Goal: Information Seeking & Learning: Learn about a topic

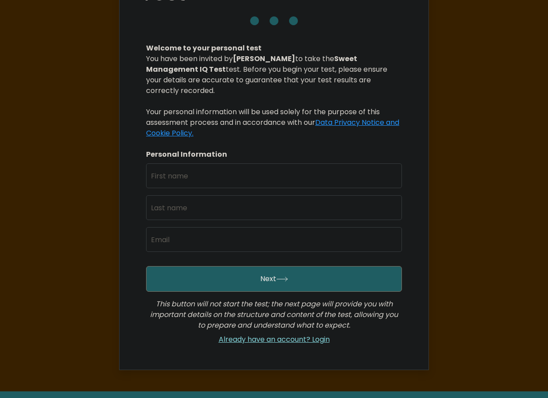
scroll to position [88, 0]
click at [232, 163] on input "text" at bounding box center [274, 175] width 256 height 25
type input "William"
type input "Pepito"
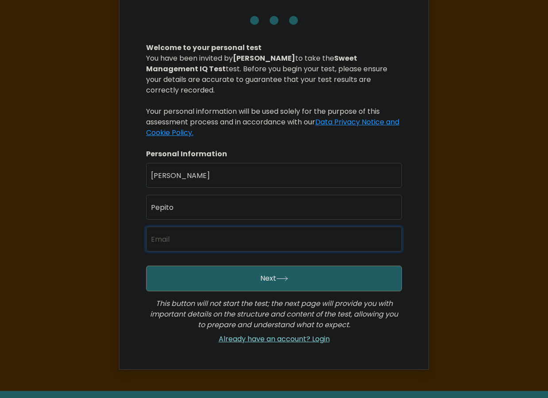
click at [173, 227] on input "email" at bounding box center [274, 239] width 256 height 25
type input "yamzerp@gmail.com"
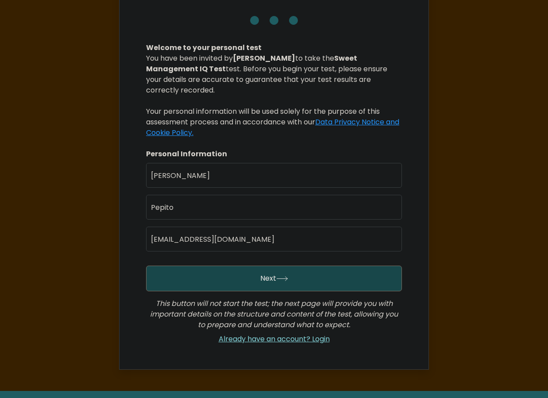
click at [194, 268] on button "Next" at bounding box center [274, 278] width 256 height 26
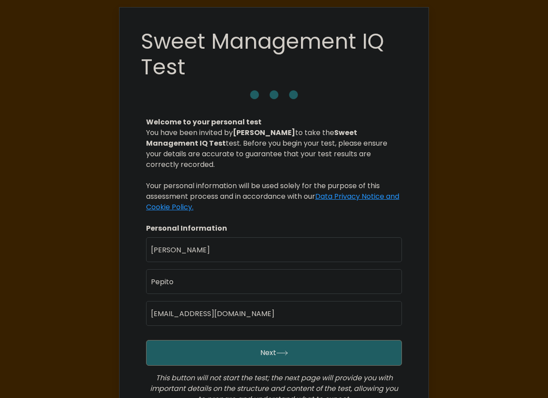
scroll to position [0, 0]
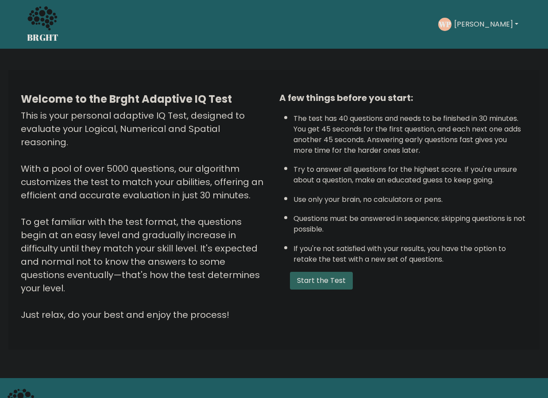
click at [323, 282] on button "Start the Test" at bounding box center [321, 281] width 63 height 18
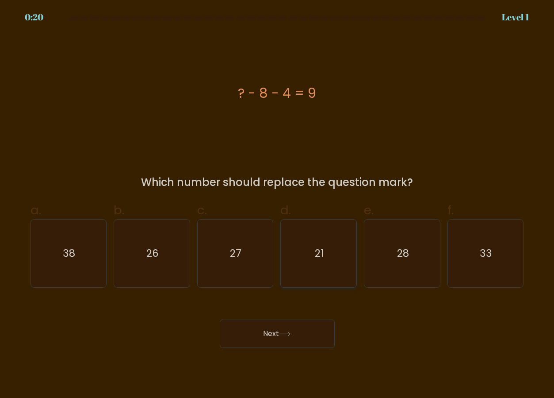
click at [338, 249] on icon "21" at bounding box center [319, 253] width 68 height 68
click at [278, 205] on input "d. 21" at bounding box center [277, 202] width 0 height 6
radio input "true"
click at [287, 337] on button "Next" at bounding box center [277, 333] width 115 height 28
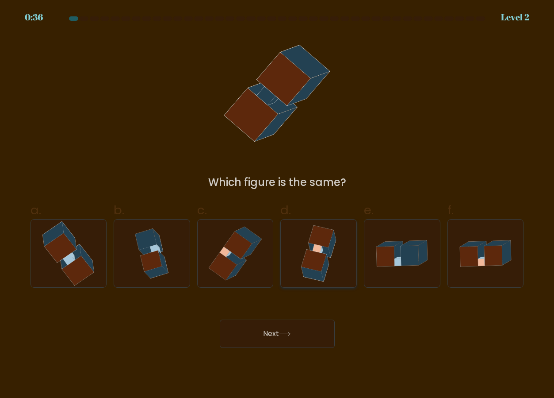
click at [316, 272] on icon at bounding box center [313, 274] width 22 height 14
click at [278, 205] on input "d." at bounding box center [277, 202] width 0 height 6
radio input "true"
click at [60, 257] on icon at bounding box center [61, 248] width 32 height 30
click at [277, 205] on input "a." at bounding box center [277, 202] width 0 height 6
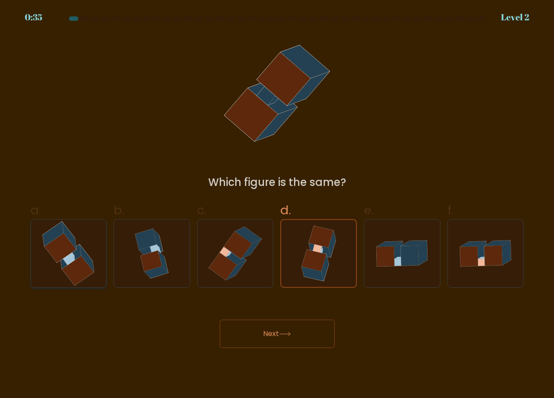
radio input "true"
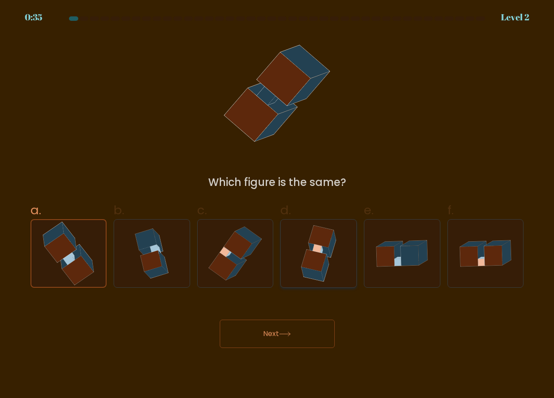
click at [338, 260] on icon at bounding box center [319, 253] width 52 height 68
click at [278, 205] on input "d." at bounding box center [277, 202] width 0 height 6
radio input "true"
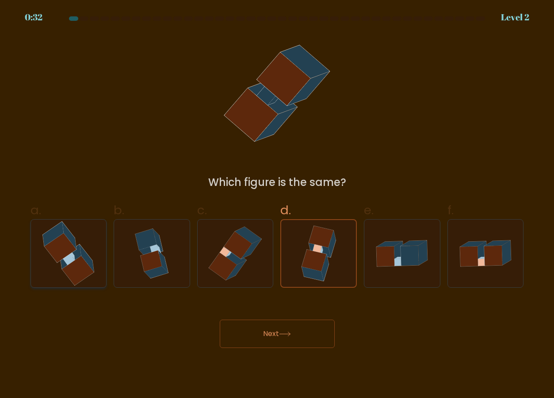
click at [77, 254] on icon at bounding box center [71, 256] width 21 height 24
click at [277, 205] on input "a." at bounding box center [277, 202] width 0 height 6
radio input "true"
click at [290, 325] on button "Next" at bounding box center [277, 333] width 115 height 28
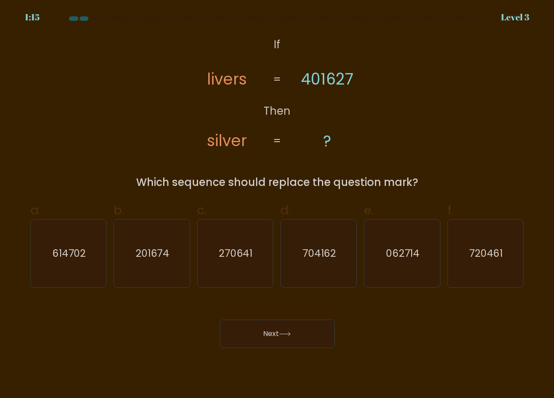
click at [277, 73] on tspan "=" at bounding box center [277, 79] width 8 height 15
click at [332, 256] on text "704162" at bounding box center [320, 253] width 34 height 14
click at [278, 205] on input "d. 704162" at bounding box center [277, 202] width 0 height 6
radio input "true"
click at [262, 333] on button "Next" at bounding box center [277, 333] width 115 height 28
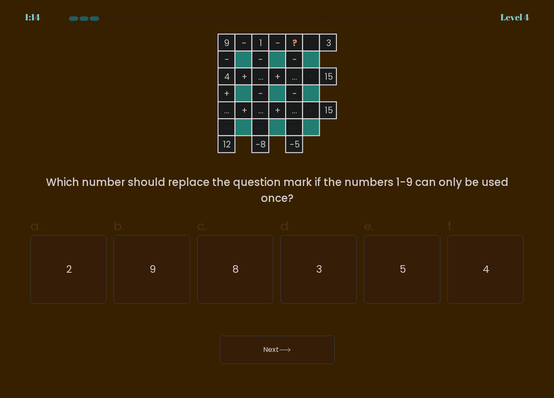
click at [311, 181] on div "Which number should replace the question mark if the numbers 1-9 can only be us…" at bounding box center [277, 190] width 483 height 32
click at [404, 280] on icon "5" at bounding box center [403, 269] width 68 height 68
click at [278, 205] on input "e. 5" at bounding box center [277, 202] width 0 height 6
radio input "true"
click at [277, 352] on button "Next" at bounding box center [277, 349] width 115 height 28
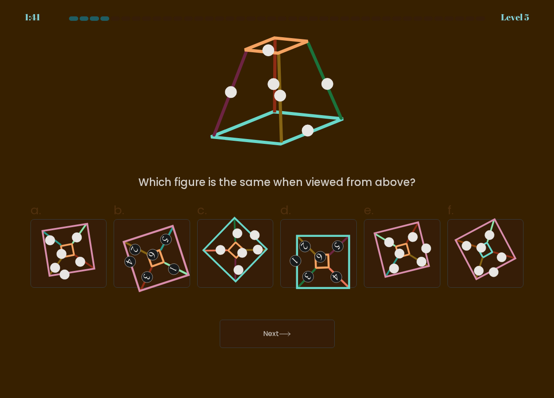
click at [257, 180] on div "Which figure is the same when viewed from above?" at bounding box center [277, 182] width 483 height 16
click at [242, 251] on 871 at bounding box center [243, 253] width 10 height 10
click at [277, 205] on input "c." at bounding box center [277, 202] width 0 height 6
radio input "true"
click at [265, 321] on button "Next" at bounding box center [277, 333] width 115 height 28
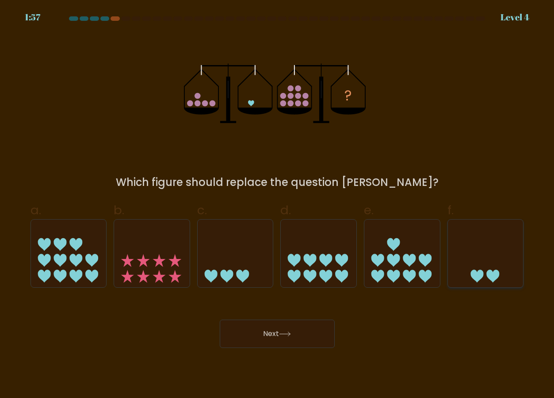
click at [491, 277] on icon at bounding box center [493, 276] width 13 height 13
click at [278, 205] on input "f." at bounding box center [277, 202] width 0 height 6
radio input "true"
click at [274, 334] on button "Next" at bounding box center [277, 333] width 115 height 28
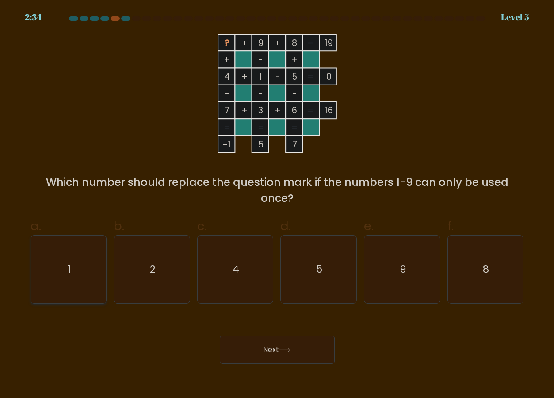
click at [73, 261] on icon "1" at bounding box center [69, 269] width 68 height 68
click at [277, 205] on input "a. 1" at bounding box center [277, 202] width 0 height 6
radio input "true"
click at [152, 261] on icon "2" at bounding box center [152, 269] width 68 height 68
click at [277, 205] on input "b. 2" at bounding box center [277, 202] width 0 height 6
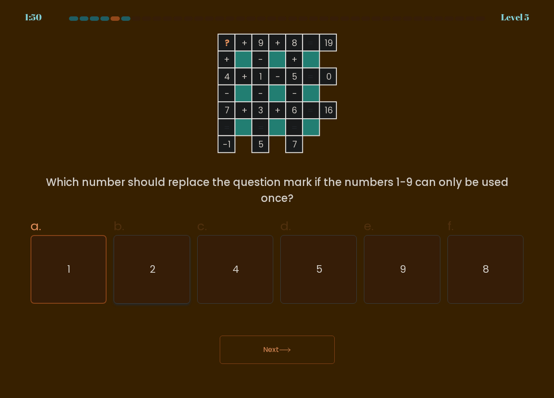
radio input "true"
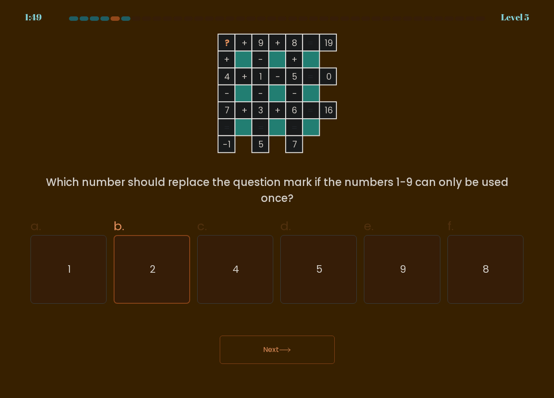
click at [273, 345] on button "Next" at bounding box center [277, 349] width 115 height 28
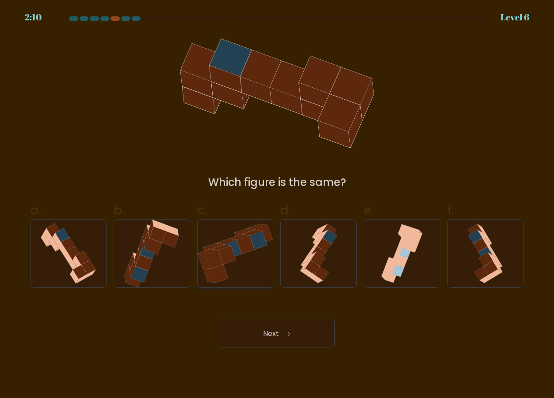
click at [240, 261] on icon at bounding box center [236, 253] width 76 height 64
click at [277, 205] on input "c." at bounding box center [277, 202] width 0 height 6
radio input "true"
click at [476, 261] on icon at bounding box center [485, 253] width 41 height 68
click at [278, 205] on input "f." at bounding box center [277, 202] width 0 height 6
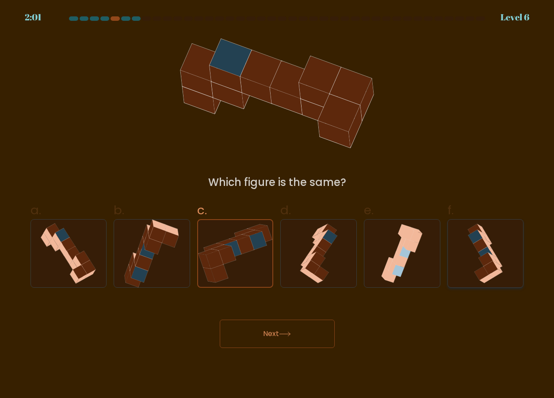
radio input "true"
click at [261, 332] on button "Next" at bounding box center [277, 333] width 115 height 28
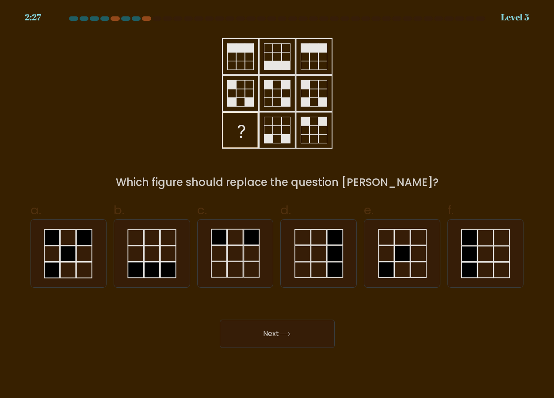
click at [273, 128] on rect at bounding box center [268, 130] width 8 height 8
click at [237, 247] on icon at bounding box center [235, 253] width 68 height 68
click at [277, 205] on input "c." at bounding box center [277, 202] width 0 height 6
radio input "true"
click at [271, 332] on button "Next" at bounding box center [277, 333] width 115 height 28
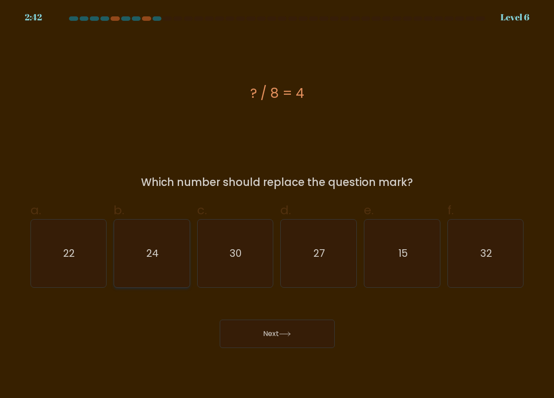
click at [152, 254] on text "24" at bounding box center [152, 253] width 12 height 14
click at [277, 205] on input "b. 24" at bounding box center [277, 202] width 0 height 6
radio input "true"
click at [295, 336] on button "Next" at bounding box center [277, 333] width 115 height 28
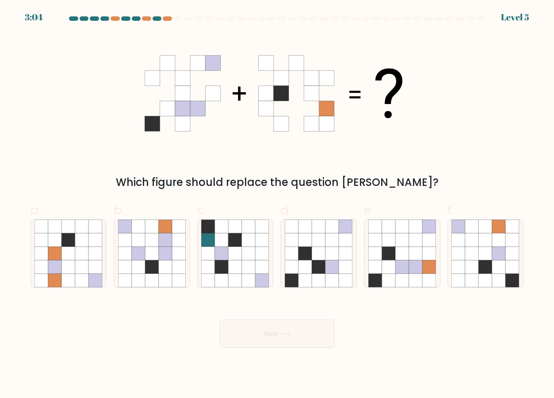
click at [99, 140] on div "Which figure should replace the question mark?" at bounding box center [277, 112] width 504 height 157
click at [425, 267] on icon at bounding box center [429, 267] width 14 height 14
click at [278, 205] on input "e." at bounding box center [277, 202] width 0 height 6
radio input "true"
click at [308, 331] on button "Next" at bounding box center [277, 333] width 115 height 28
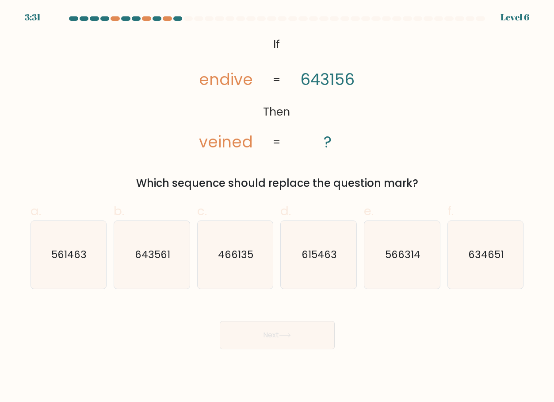
click at [308, 76] on tspan "643156" at bounding box center [328, 80] width 54 height 22
click at [73, 259] on text "561463" at bounding box center [68, 254] width 35 height 14
click at [277, 207] on input "a. 561463" at bounding box center [277, 204] width 0 height 6
radio input "true"
click at [258, 331] on button "Next" at bounding box center [277, 335] width 115 height 28
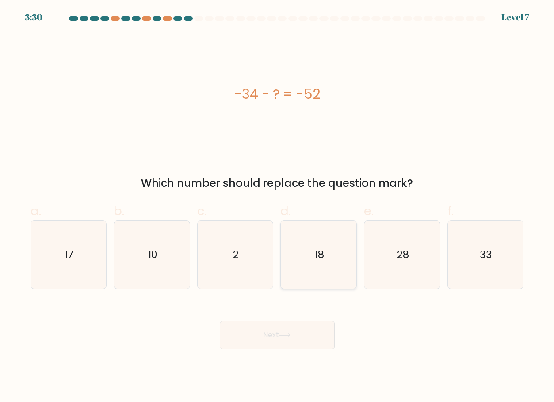
click at [307, 277] on icon "18" at bounding box center [319, 255] width 68 height 68
click at [278, 207] on input "d. 18" at bounding box center [277, 204] width 0 height 6
radio input "true"
click at [298, 338] on button "Next" at bounding box center [277, 335] width 115 height 28
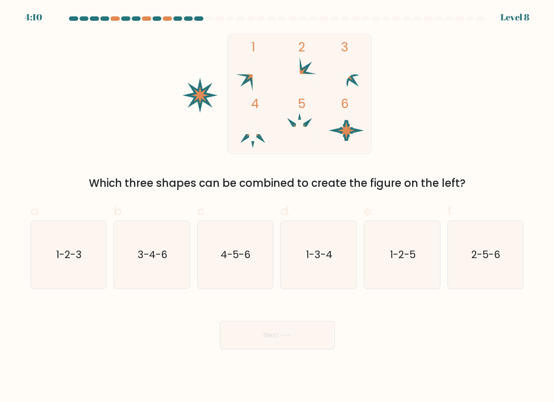
click at [186, 182] on div "Which three shapes can be combined to create the figure on the left?" at bounding box center [277, 183] width 483 height 16
click at [240, 260] on text "4-5-6" at bounding box center [236, 254] width 30 height 14
click at [277, 207] on input "c. 4-5-6" at bounding box center [277, 204] width 0 height 6
radio input "true"
click at [301, 332] on button "Next" at bounding box center [277, 335] width 115 height 28
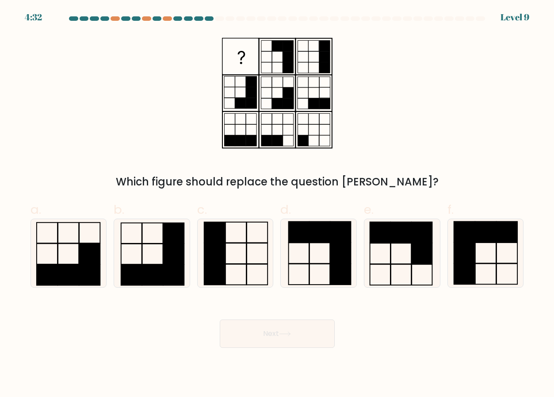
drag, startPoint x: 472, startPoint y: 384, endPoint x: 553, endPoint y: 339, distance: 92.1
click at [476, 318] on body "4:32 Level 9" at bounding box center [277, 198] width 554 height 397
click at [284, 146] on rect at bounding box center [288, 140] width 11 height 11
click at [253, 140] on rect at bounding box center [251, 140] width 11 height 11
click at [280, 42] on rect at bounding box center [277, 45] width 11 height 11
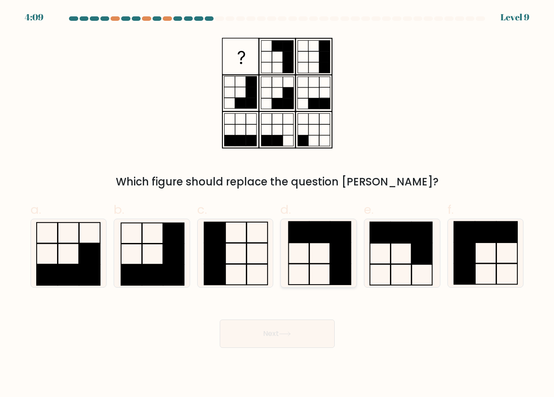
click at [329, 261] on icon at bounding box center [319, 253] width 68 height 68
click at [278, 204] on input "d." at bounding box center [277, 202] width 0 height 6
radio input "true"
click at [310, 337] on button "Next" at bounding box center [277, 333] width 115 height 28
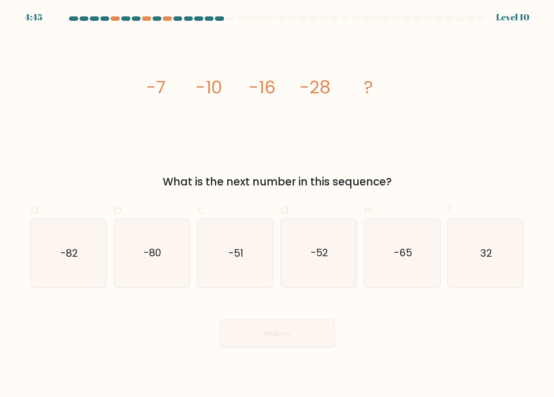
click at [310, 87] on tspan "-28" at bounding box center [315, 87] width 31 height 25
drag, startPoint x: 210, startPoint y: 94, endPoint x: 270, endPoint y: 84, distance: 60.9
click at [270, 84] on g "-7 -10 -16 -28 ?" at bounding box center [259, 87] width 227 height 25
click at [270, 95] on tspan "-16" at bounding box center [262, 87] width 27 height 25
drag, startPoint x: 278, startPoint y: 91, endPoint x: 324, endPoint y: 92, distance: 46.5
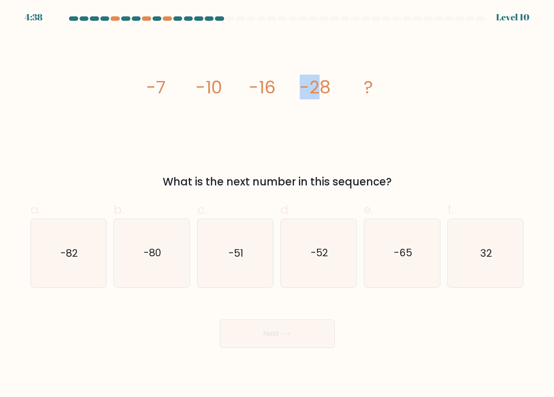
click at [321, 92] on g "-7 -10 -16 -28 ?" at bounding box center [259, 87] width 227 height 25
click at [351, 92] on icon "image/svg+xml -7 -10 -16 -28 ?" at bounding box center [277, 93] width 265 height 119
click at [313, 277] on icon "-52" at bounding box center [319, 253] width 68 height 68
click at [278, 204] on input "d. -52" at bounding box center [277, 202] width 0 height 6
radio input "true"
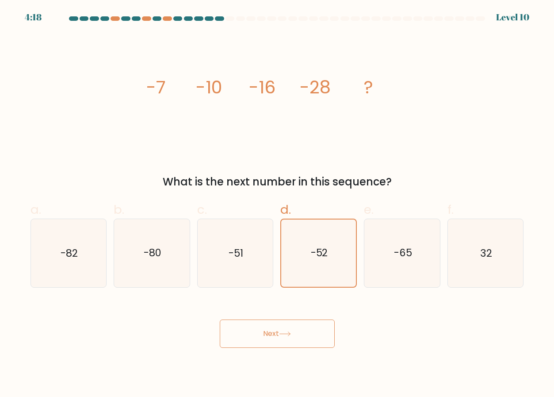
click at [299, 334] on button "Next" at bounding box center [277, 333] width 115 height 28
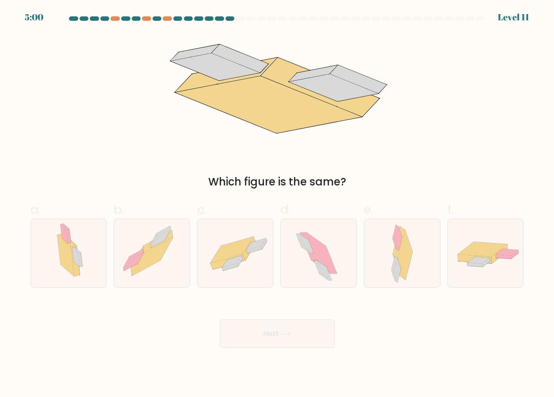
click at [284, 118] on icon at bounding box center [268, 104] width 185 height 57
click at [239, 262] on icon at bounding box center [240, 261] width 6 height 11
click at [277, 204] on input "c." at bounding box center [277, 202] width 0 height 6
radio input "true"
click at [268, 338] on button "Next" at bounding box center [277, 333] width 115 height 28
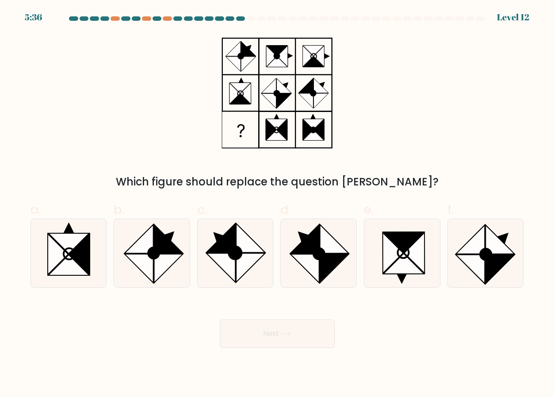
click at [365, 92] on div "Which figure should replace the question mark?" at bounding box center [277, 112] width 504 height 156
click at [67, 264] on icon at bounding box center [68, 265] width 41 height 20
click at [277, 204] on input "a." at bounding box center [277, 202] width 0 height 6
radio input "true"
click at [265, 323] on button "Next" at bounding box center [277, 333] width 115 height 28
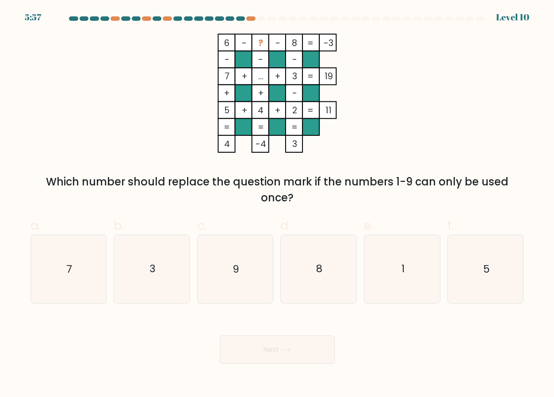
click at [259, 113] on tspan "4" at bounding box center [261, 110] width 6 height 12
click at [315, 265] on icon "8" at bounding box center [319, 269] width 68 height 68
click at [278, 204] on input "d. 8" at bounding box center [277, 202] width 0 height 6
radio input "true"
click at [390, 274] on icon "1" at bounding box center [403, 269] width 68 height 68
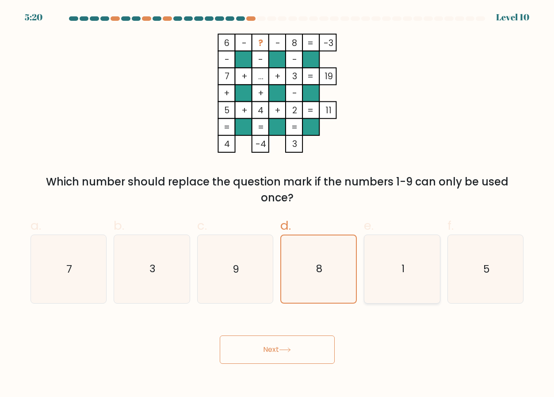
click at [278, 204] on input "e. 1" at bounding box center [277, 202] width 0 height 6
radio input "true"
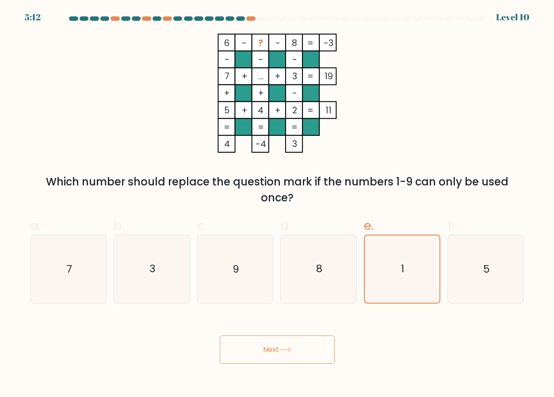
click at [301, 359] on button "Next" at bounding box center [277, 349] width 115 height 28
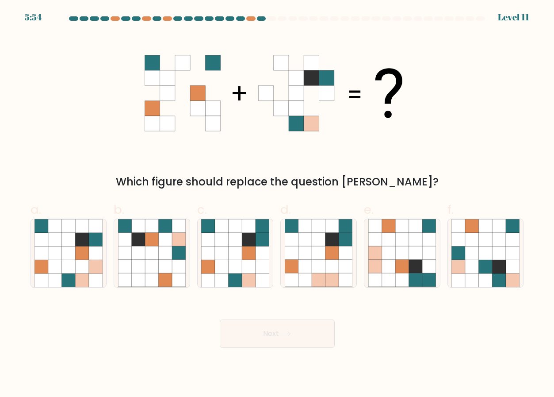
click at [247, 122] on icon at bounding box center [277, 93] width 265 height 119
click at [252, 272] on icon at bounding box center [249, 267] width 14 height 14
click at [277, 204] on input "c." at bounding box center [277, 202] width 0 height 6
radio input "true"
click at [264, 315] on div "Next" at bounding box center [277, 323] width 504 height 50
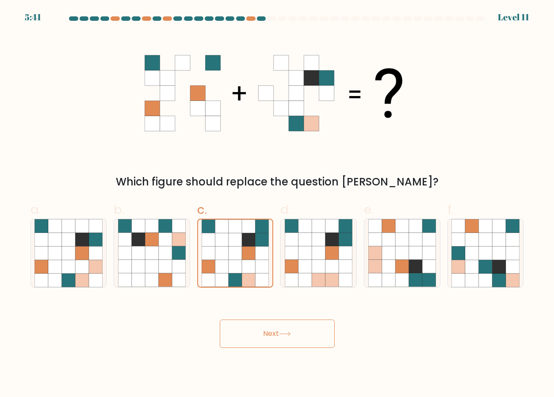
click at [265, 325] on button "Next" at bounding box center [277, 333] width 115 height 28
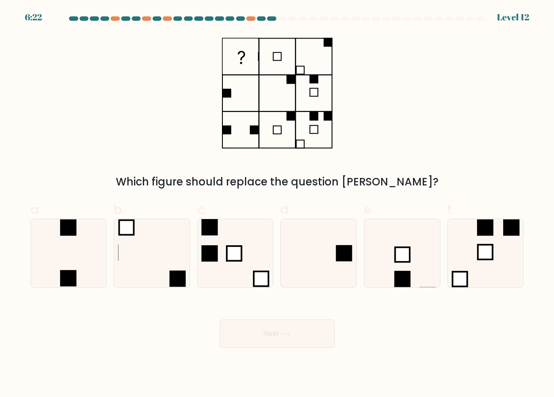
click at [301, 187] on div "Which figure should replace the question mark?" at bounding box center [277, 182] width 483 height 16
click at [386, 81] on div "Which figure should replace the question mark?" at bounding box center [277, 112] width 504 height 156
click at [324, 267] on icon at bounding box center [319, 253] width 68 height 68
click at [278, 204] on input "d." at bounding box center [277, 202] width 0 height 6
radio input "true"
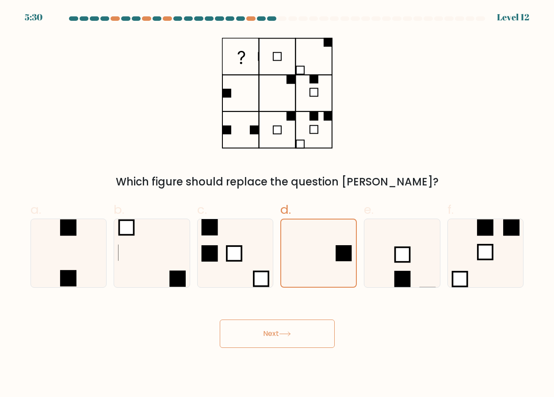
click at [285, 333] on icon at bounding box center [285, 333] width 12 height 5
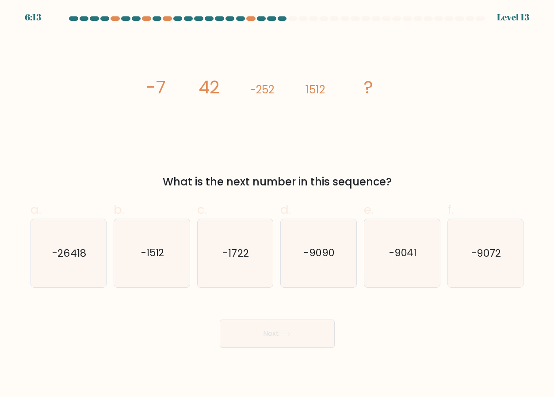
click at [278, 93] on icon "image/svg+xml -7 42 -252 1512 ?" at bounding box center [277, 93] width 265 height 119
click at [484, 261] on icon "-9072" at bounding box center [486, 253] width 68 height 68
click at [278, 204] on input "f. -9072" at bounding box center [277, 202] width 0 height 6
radio input "true"
click at [283, 351] on body "4:56 Level 13" at bounding box center [277, 198] width 554 height 397
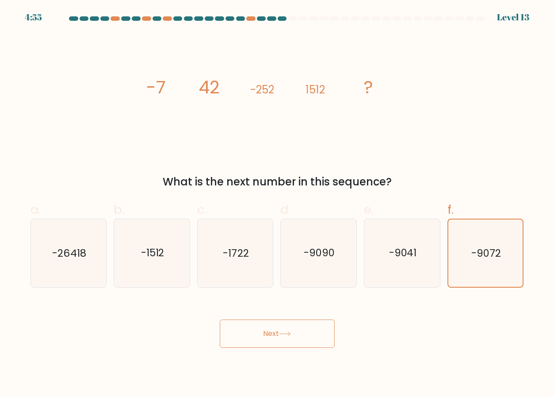
click at [292, 342] on button "Next" at bounding box center [277, 333] width 115 height 28
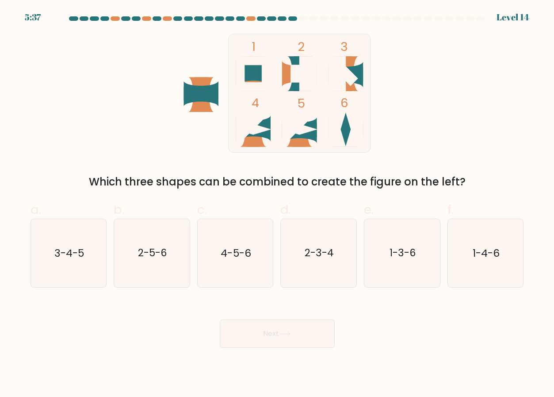
click at [278, 139] on rect at bounding box center [299, 93] width 142 height 119
click at [230, 261] on icon "4-5-6" at bounding box center [235, 253] width 68 height 68
click at [277, 204] on input "c. 4-5-6" at bounding box center [277, 202] width 0 height 6
radio input "true"
click at [283, 334] on icon at bounding box center [285, 334] width 11 height 4
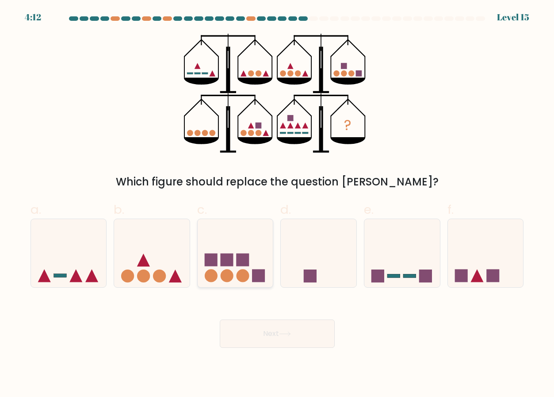
click at [236, 272] on icon at bounding box center [236, 253] width 76 height 62
click at [277, 204] on input "c." at bounding box center [277, 202] width 0 height 6
radio input "true"
click at [246, 338] on button "Next" at bounding box center [277, 333] width 115 height 28
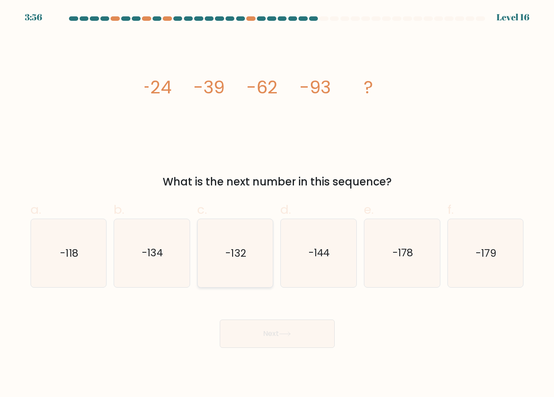
click at [240, 260] on text "-132" at bounding box center [236, 253] width 20 height 14
click at [277, 204] on input "c. -132" at bounding box center [277, 202] width 0 height 6
radio input "true"
click at [296, 328] on button "Next" at bounding box center [277, 333] width 115 height 28
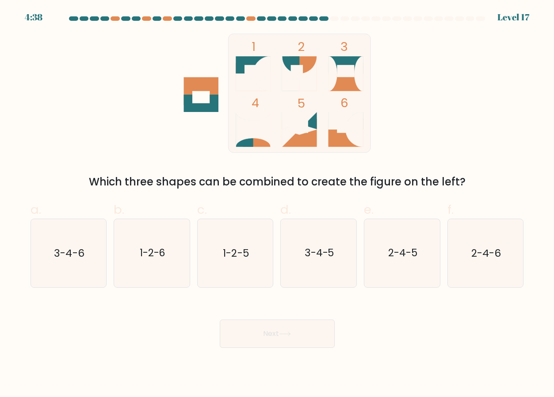
click at [400, 98] on div "1 2 3 4 5 6 Which three shapes can be combined to create the figure on the left?" at bounding box center [277, 112] width 504 height 156
click at [140, 265] on icon "1-2-6" at bounding box center [152, 253] width 68 height 68
click at [277, 204] on input "b. 1-2-6" at bounding box center [277, 202] width 0 height 6
radio input "true"
click at [247, 331] on button "Next" at bounding box center [277, 333] width 115 height 28
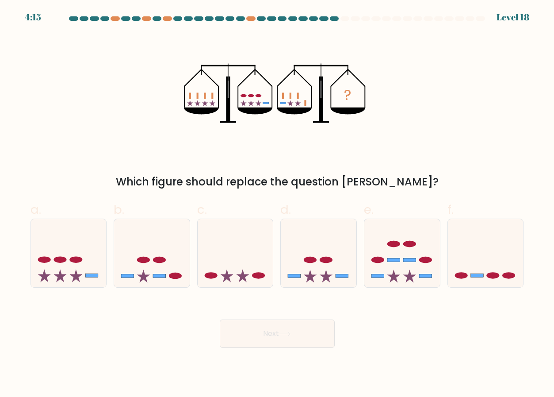
click at [266, 108] on icon at bounding box center [255, 111] width 35 height 7
click at [73, 264] on icon at bounding box center [69, 253] width 76 height 62
click at [277, 204] on input "a." at bounding box center [277, 202] width 0 height 6
radio input "true"
click at [282, 331] on icon at bounding box center [285, 333] width 12 height 5
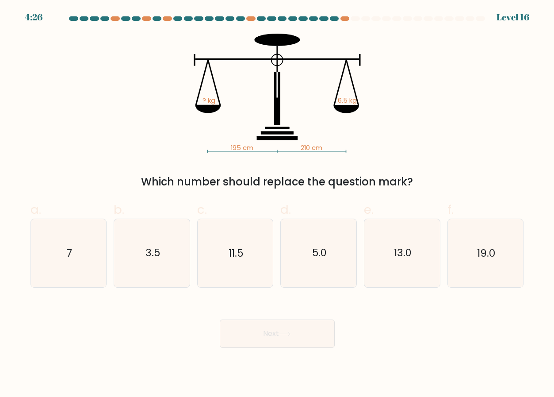
click at [255, 123] on icon "195 cm 210 cm ? kg 6.5 kg" at bounding box center [277, 93] width 265 height 119
click at [325, 129] on icon "195 cm 210 cm ? kg 6.5 kg" at bounding box center [277, 93] width 265 height 119
click at [68, 283] on icon "7" at bounding box center [69, 253] width 68 height 68
click at [277, 204] on input "a. 7" at bounding box center [277, 202] width 0 height 6
radio input "true"
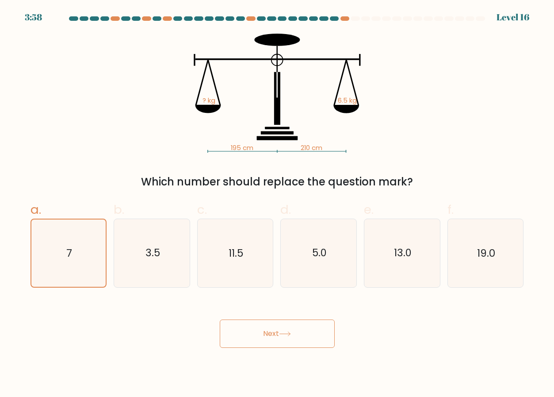
click at [223, 318] on div "Next" at bounding box center [277, 323] width 504 height 50
click at [246, 339] on button "Next" at bounding box center [277, 333] width 115 height 28
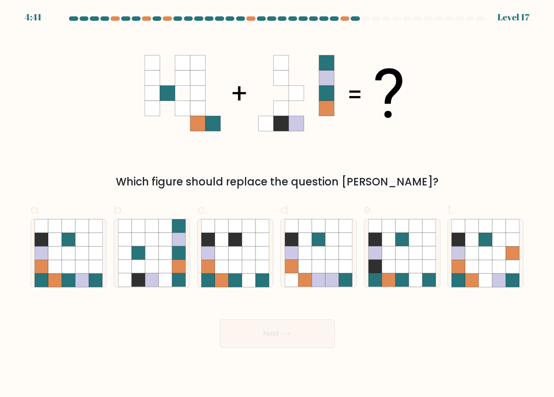
click at [292, 157] on div "Which figure should replace the question mark?" at bounding box center [277, 112] width 504 height 156
click at [173, 257] on icon at bounding box center [179, 253] width 14 height 14
click at [277, 204] on input "b." at bounding box center [277, 202] width 0 height 6
radio input "true"
click at [269, 331] on button "Next" at bounding box center [277, 333] width 115 height 28
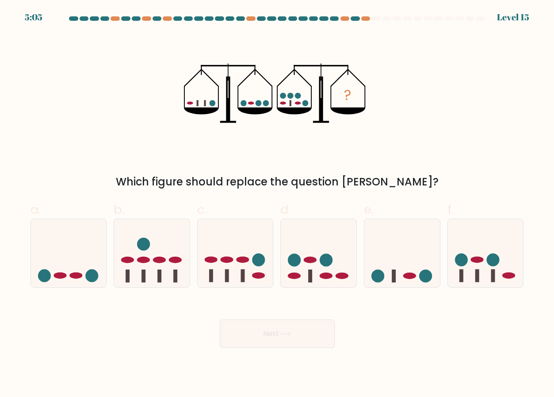
click at [323, 113] on icon at bounding box center [321, 99] width 4 height 45
click at [495, 266] on circle at bounding box center [493, 259] width 13 height 13
click at [278, 204] on input "f." at bounding box center [277, 202] width 0 height 6
radio input "true"
drag, startPoint x: 314, startPoint y: 330, endPoint x: 417, endPoint y: 327, distance: 102.7
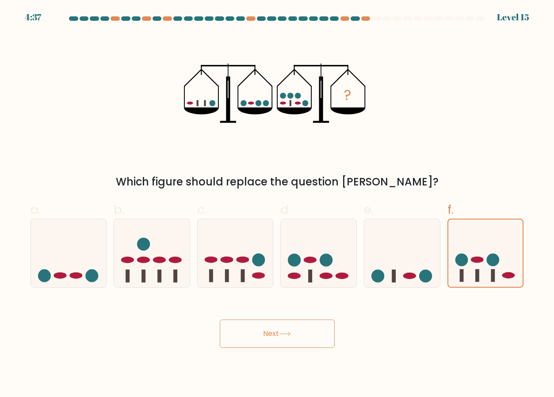
click at [417, 327] on div "Next" at bounding box center [277, 323] width 504 height 50
click at [285, 339] on button "Next" at bounding box center [277, 333] width 115 height 28
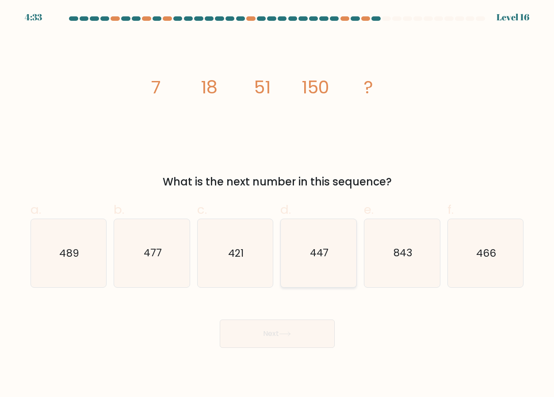
click at [337, 256] on icon "447" at bounding box center [319, 253] width 68 height 68
click at [278, 204] on input "d. 447" at bounding box center [277, 202] width 0 height 6
radio input "true"
click at [293, 324] on button "Next" at bounding box center [277, 333] width 115 height 28
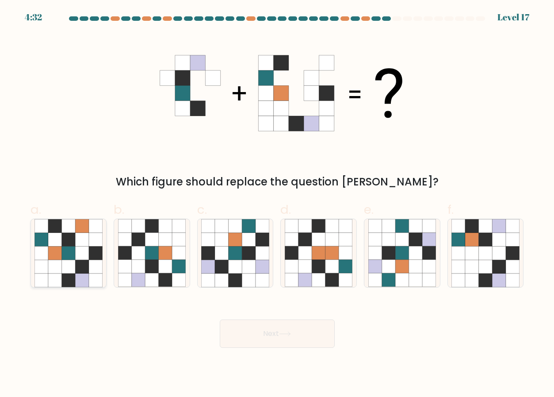
click at [60, 247] on icon at bounding box center [55, 253] width 14 height 14
click at [277, 204] on input "a." at bounding box center [277, 202] width 0 height 6
radio input "true"
click at [265, 321] on button "Next" at bounding box center [277, 333] width 115 height 28
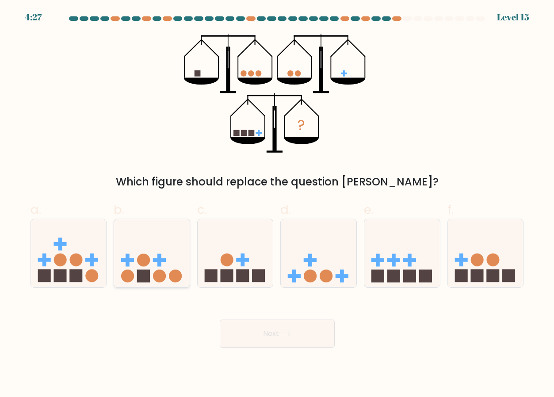
click at [169, 275] on circle at bounding box center [175, 275] width 13 height 13
click at [277, 204] on input "b." at bounding box center [277, 202] width 0 height 6
radio input "true"
click at [265, 330] on button "Next" at bounding box center [277, 333] width 115 height 28
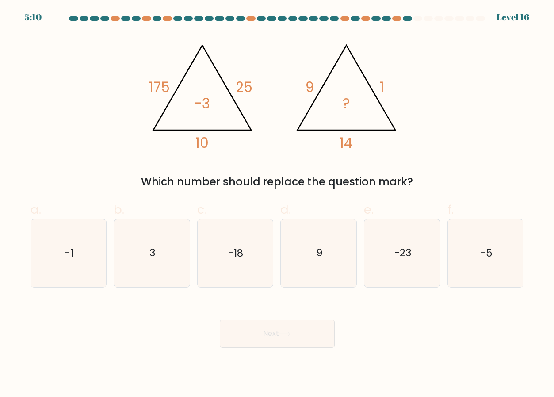
click at [239, 127] on icon "@import url('https://fonts.googleapis.com/css?family=Abril+Fatface:400,100,100i…" at bounding box center [277, 93] width 265 height 119
click at [347, 262] on icon "9" at bounding box center [319, 253] width 68 height 68
click at [278, 204] on input "d. 9" at bounding box center [277, 202] width 0 height 6
radio input "true"
click at [276, 335] on button "Next" at bounding box center [277, 333] width 115 height 28
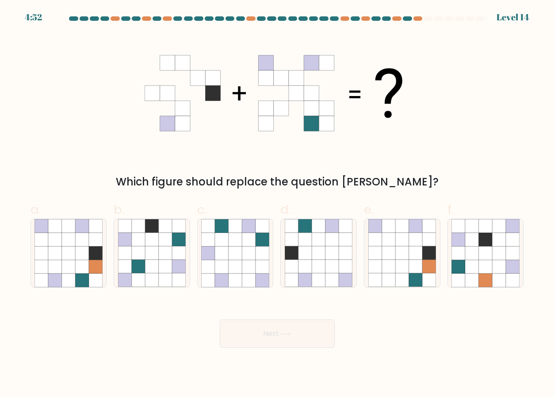
click at [219, 138] on icon at bounding box center [277, 93] width 265 height 119
click at [331, 264] on icon at bounding box center [333, 267] width 14 height 14
click at [278, 204] on input "d." at bounding box center [277, 202] width 0 height 6
radio input "true"
click at [289, 312] on div "Next" at bounding box center [277, 323] width 504 height 50
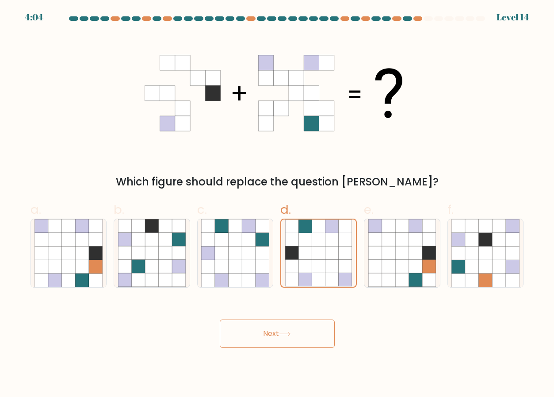
click at [284, 329] on button "Next" at bounding box center [277, 333] width 115 height 28
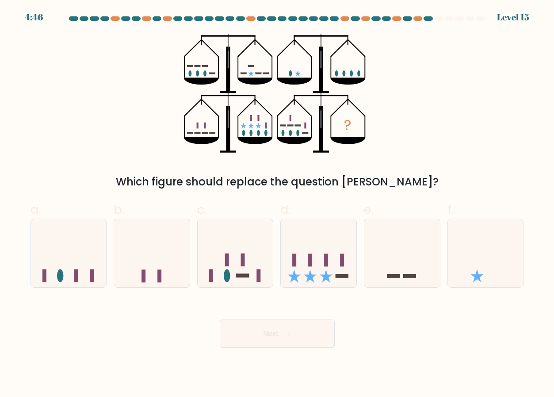
click at [250, 134] on icon "?" at bounding box center [277, 93] width 186 height 119
click at [318, 254] on icon at bounding box center [319, 253] width 76 height 62
click at [278, 204] on input "d." at bounding box center [277, 202] width 0 height 6
radio input "true"
click at [289, 335] on icon at bounding box center [285, 333] width 12 height 5
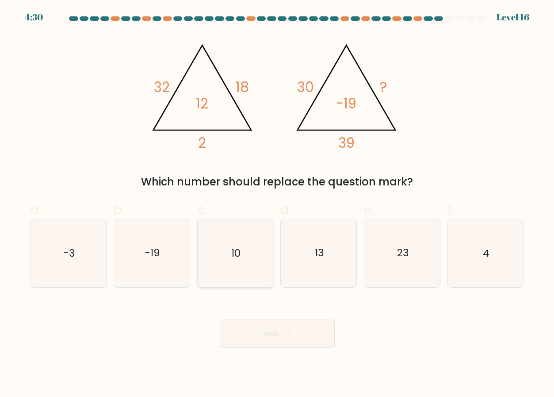
click at [242, 256] on icon "10" at bounding box center [235, 253] width 68 height 68
click at [277, 204] on input "c. 10" at bounding box center [277, 202] width 0 height 6
radio input "true"
click at [277, 340] on button "Next" at bounding box center [277, 333] width 115 height 28
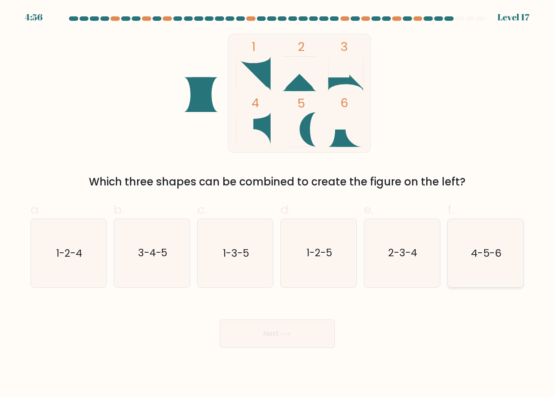
click at [492, 256] on text "4-5-6" at bounding box center [487, 253] width 30 height 14
click at [278, 204] on input "f. 4-5-6" at bounding box center [277, 202] width 0 height 6
radio input "true"
click at [311, 323] on button "Next" at bounding box center [277, 333] width 115 height 28
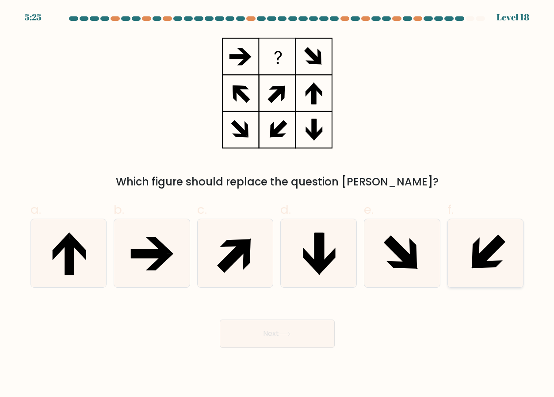
click at [488, 266] on icon at bounding box center [487, 264] width 31 height 8
click at [278, 204] on input "f." at bounding box center [277, 202] width 0 height 6
radio input "true"
click at [289, 334] on icon at bounding box center [285, 334] width 11 height 4
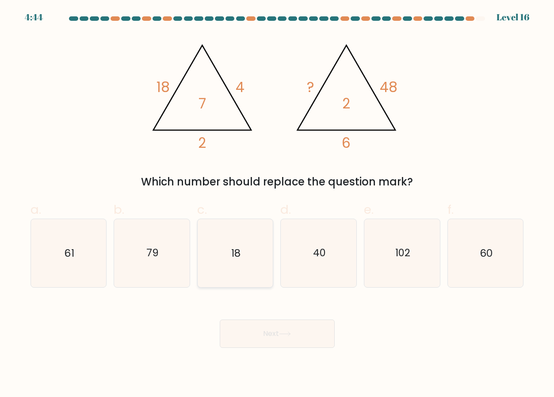
click at [248, 259] on icon "18" at bounding box center [235, 253] width 68 height 68
click at [277, 204] on input "c. 18" at bounding box center [277, 202] width 0 height 6
radio input "true"
click at [276, 338] on button "Next" at bounding box center [277, 333] width 115 height 28
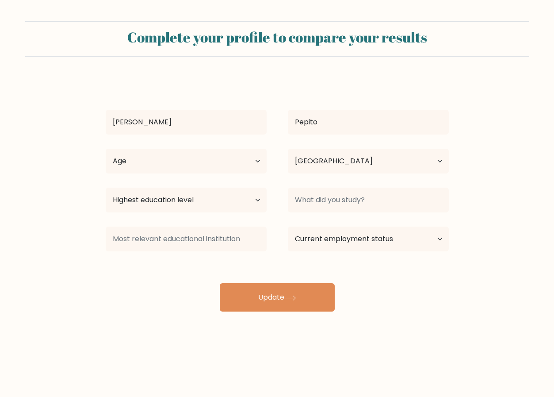
select select "PH"
click at [218, 156] on select "Age Under 18 years old 18-24 years old 25-34 years old 35-44 years old 45-54 ye…" at bounding box center [186, 161] width 161 height 25
select select "25_34"
click at [106, 149] on select "Age Under 18 years old 18-24 years old 25-34 years old 35-44 years old 45-54 ye…" at bounding box center [186, 161] width 161 height 25
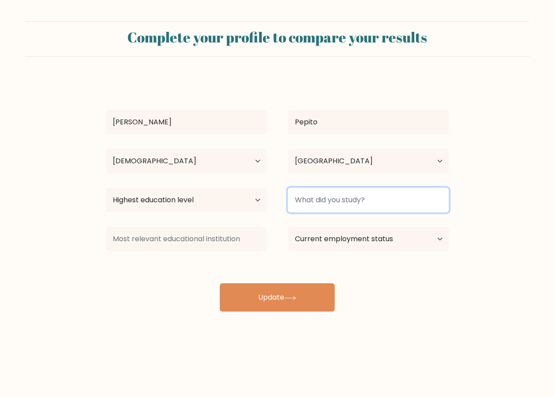
click at [326, 201] on input at bounding box center [368, 200] width 161 height 25
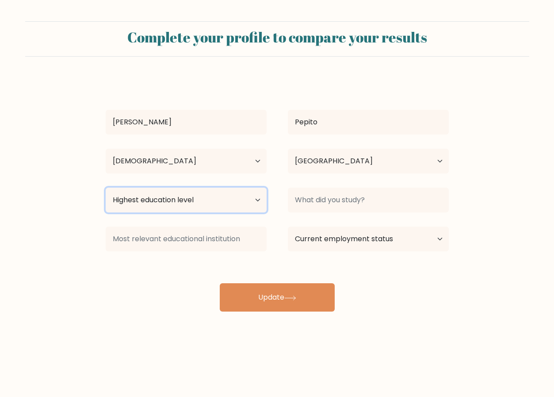
click at [197, 205] on select "Highest education level No schooling Primary Lower Secondary Upper Secondary Oc…" at bounding box center [186, 200] width 161 height 25
select select "bachelors_degree"
click at [106, 188] on select "Highest education level No schooling Primary Lower Secondary Upper Secondary Oc…" at bounding box center [186, 200] width 161 height 25
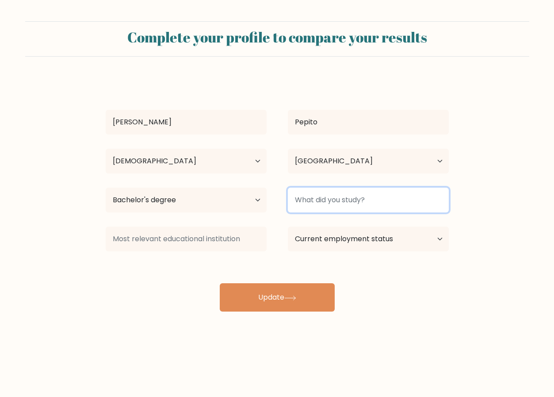
click at [369, 204] on input at bounding box center [368, 200] width 161 height 25
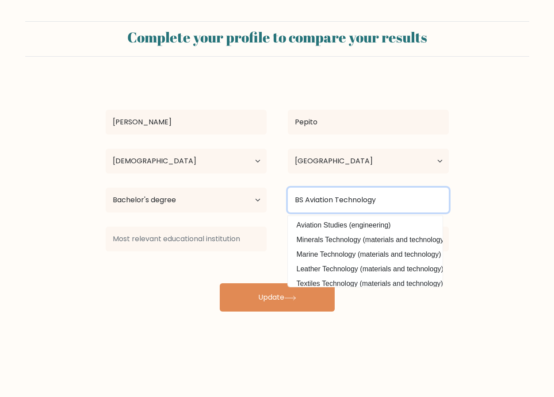
type input "BS Aviation Technology"
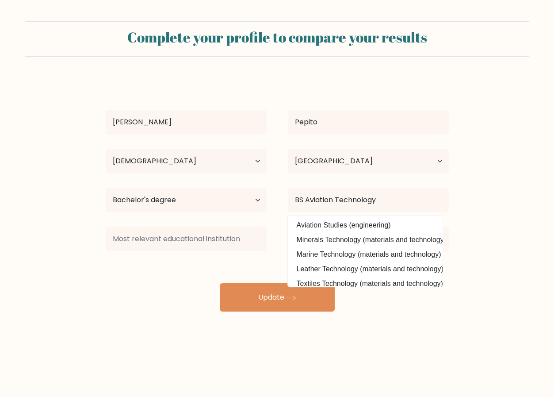
click at [477, 255] on form "Complete your profile to compare your results William Pepito Age Under 18 years…" at bounding box center [277, 166] width 554 height 290
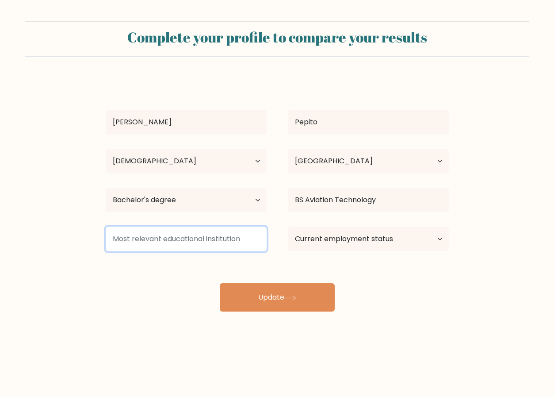
click at [230, 245] on input at bounding box center [186, 239] width 161 height 25
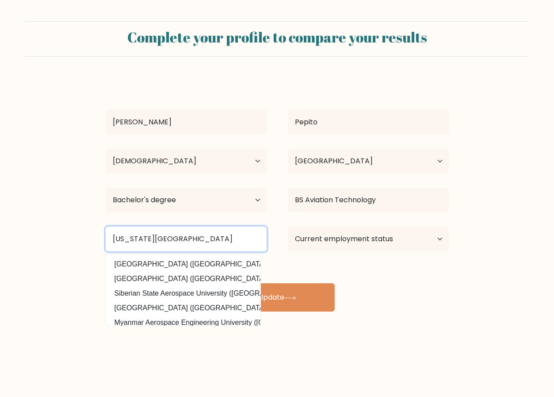
type input "Indiana Aerospace University"
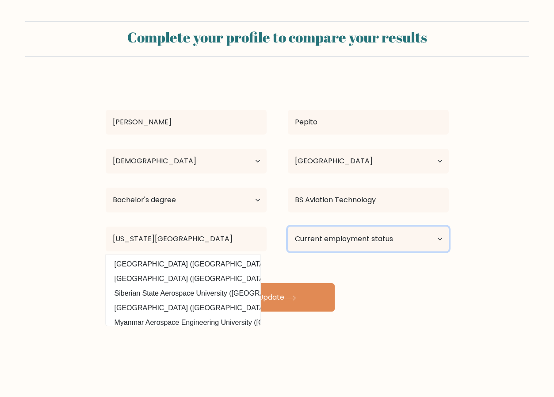
click at [356, 231] on select "Current employment status Employed Student Retired Other / prefer not to answer" at bounding box center [368, 239] width 161 height 25
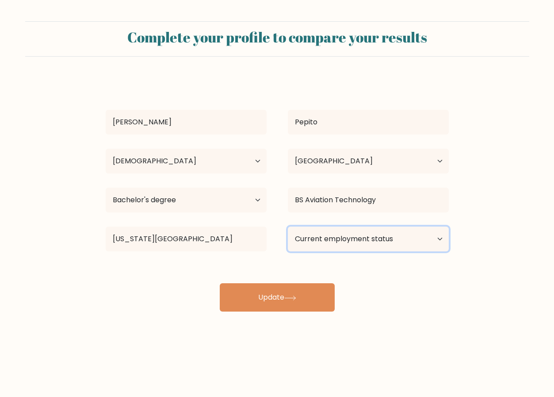
select select "other"
click at [288, 227] on select "Current employment status Employed Student Retired Other / prefer not to answer" at bounding box center [368, 239] width 161 height 25
click at [395, 278] on div "William Pepito Age Under 18 years old 18-24 years old 25-34 years old 35-44 yea…" at bounding box center [277, 195] width 354 height 234
drag, startPoint x: 390, startPoint y: 240, endPoint x: 389, endPoint y: 244, distance: 4.5
click at [389, 244] on select "Current employment status Employed Student Retired Other / prefer not to answer" at bounding box center [368, 239] width 161 height 25
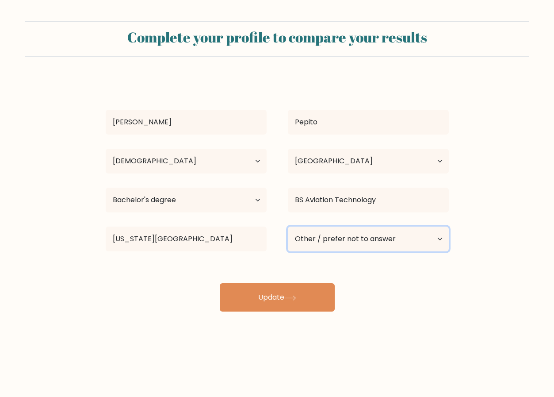
click at [288, 227] on select "Current employment status Employed Student Retired Other / prefer not to answer" at bounding box center [368, 239] width 161 height 25
click at [416, 334] on div "Complete your profile to compare your results William Pepito Age Under 18 years…" at bounding box center [277, 167] width 554 height 335
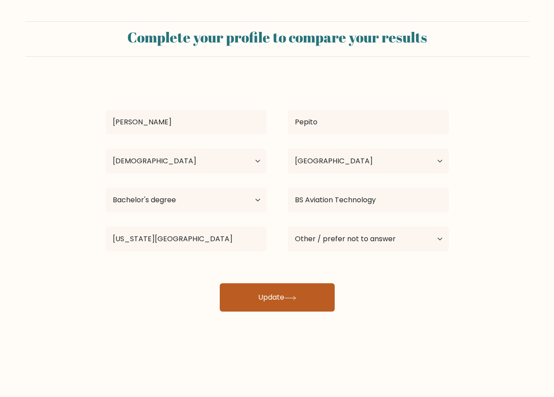
click at [309, 302] on button "Update" at bounding box center [277, 297] width 115 height 28
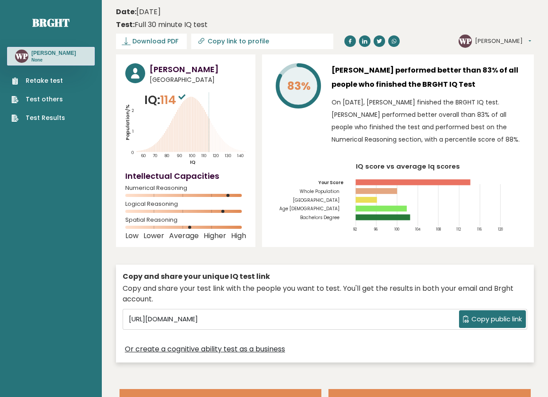
click at [178, 37] on span "Download PDF" at bounding box center [155, 41] width 46 height 9
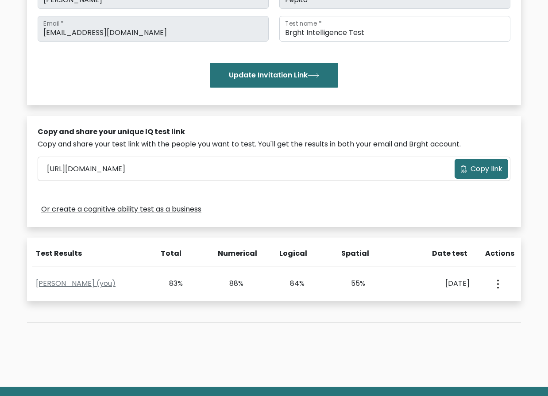
scroll to position [208, 0]
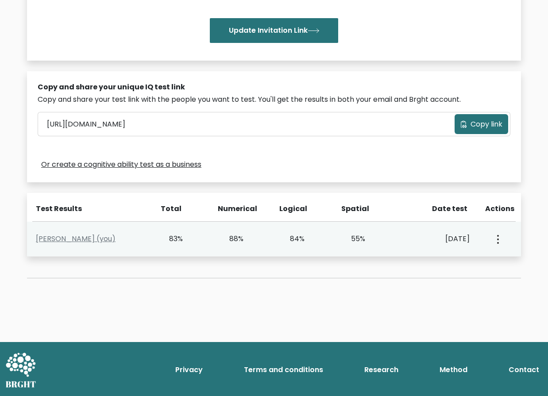
click at [498, 238] on circle "button" at bounding box center [498, 239] width 2 height 2
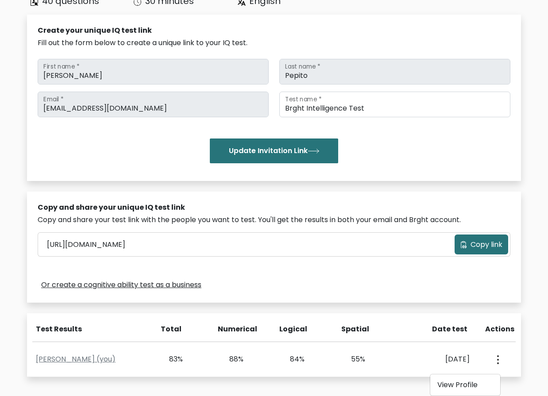
scroll to position [133, 0]
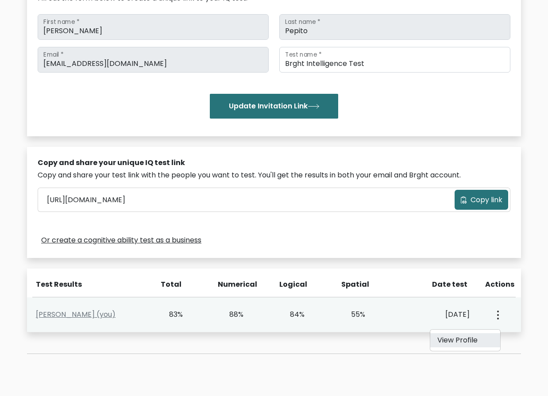
click at [484, 342] on link "View Profile" at bounding box center [465, 340] width 70 height 14
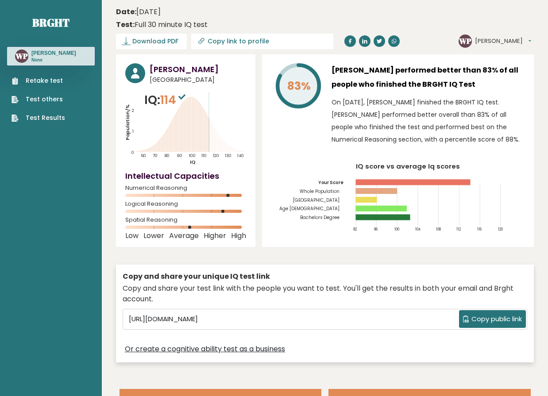
click at [205, 236] on span "Higher" at bounding box center [215, 236] width 23 height 4
click at [421, 119] on p "On [DATE], [PERSON_NAME] finished the BRGHT IQ test. [PERSON_NAME] performed be…" at bounding box center [427, 121] width 193 height 50
drag, startPoint x: 468, startPoint y: 135, endPoint x: 330, endPoint y: 99, distance: 142.7
click at [330, 99] on div "83% [PERSON_NAME] performed better than 83% of all people who finished the BRGH…" at bounding box center [397, 106] width 253 height 87
copy p "On [DATE], [PERSON_NAME] finished the BRGHT IQ test. [PERSON_NAME] performed be…"
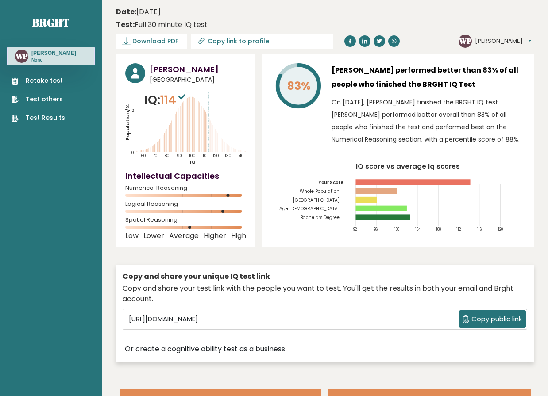
drag, startPoint x: 35, startPoint y: 194, endPoint x: 48, endPoint y: 191, distance: 14.1
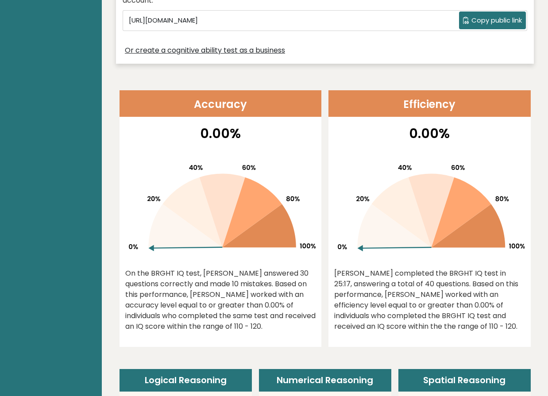
scroll to position [310, 0]
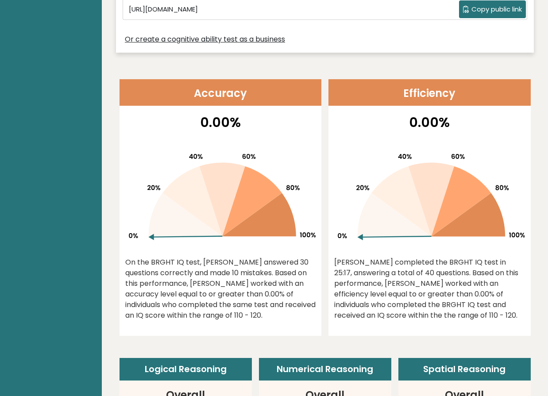
click at [196, 262] on div "On the BRGHT IQ test, [PERSON_NAME] answered 30 questions correctly and made 10…" at bounding box center [220, 289] width 191 height 64
click at [196, 304] on div "On the BRGHT IQ test, [PERSON_NAME] answered 30 questions correctly and made 10…" at bounding box center [220, 289] width 191 height 64
click at [270, 300] on div "On the BRGHT IQ test, [PERSON_NAME] answered 30 questions correctly and made 10…" at bounding box center [220, 289] width 191 height 64
click at [270, 286] on div "On the BRGHT IQ test, [PERSON_NAME] answered 30 questions correctly and made 10…" at bounding box center [220, 289] width 191 height 64
click at [375, 283] on div "[PERSON_NAME] completed the BRGHT IQ test in 25:17, answering a total of 40 que…" at bounding box center [429, 289] width 191 height 64
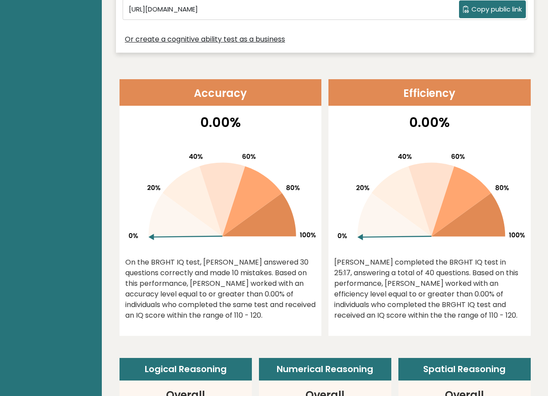
drag, startPoint x: 475, startPoint y: 315, endPoint x: 334, endPoint y: 261, distance: 150.7
click at [334, 261] on div "[PERSON_NAME] completed the BRGHT IQ test in 25:17, answering a total of 40 que…" at bounding box center [429, 289] width 191 height 64
copy div "[PERSON_NAME] completed the BRGHT IQ test in 25:17, answering a total of 40 que…"
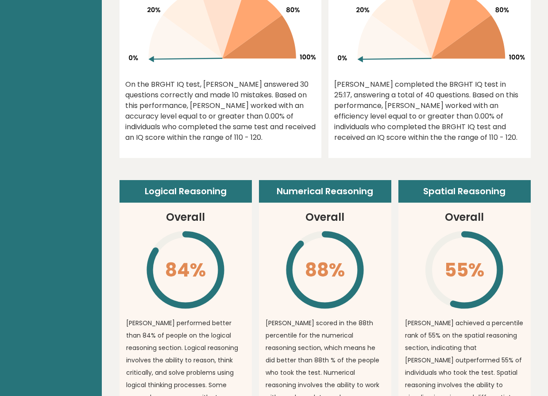
scroll to position [531, 0]
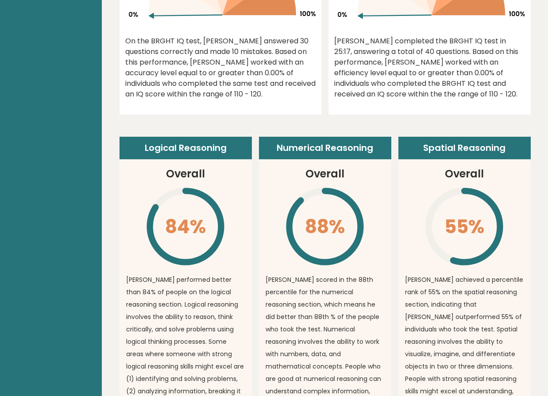
click at [197, 273] on p "[PERSON_NAME] performed better than 84% of people on the logical reasoning sect…" at bounding box center [185, 359] width 119 height 173
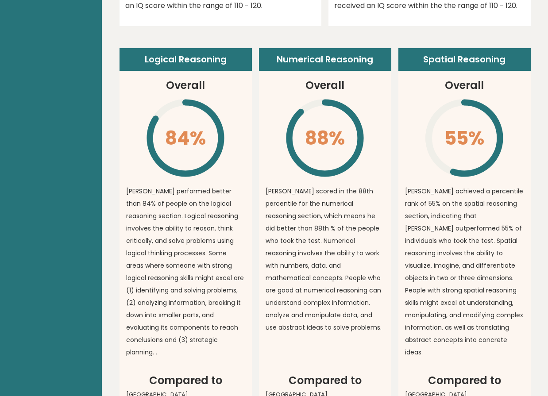
click at [446, 191] on p "[PERSON_NAME] achieved a percentile rank of 55% on the spatial reasoning sectio…" at bounding box center [464, 271] width 119 height 173
click at [478, 267] on p "[PERSON_NAME] achieved a percentile rank of 55% on the spatial reasoning sectio…" at bounding box center [464, 271] width 119 height 173
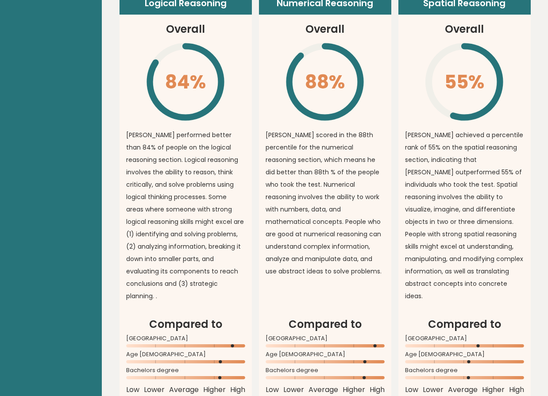
scroll to position [708, 0]
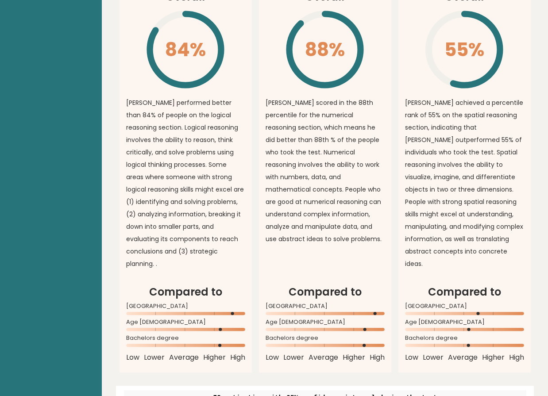
click at [497, 191] on p "[PERSON_NAME] achieved a percentile rank of 55% on the spatial reasoning sectio…" at bounding box center [464, 182] width 119 height 173
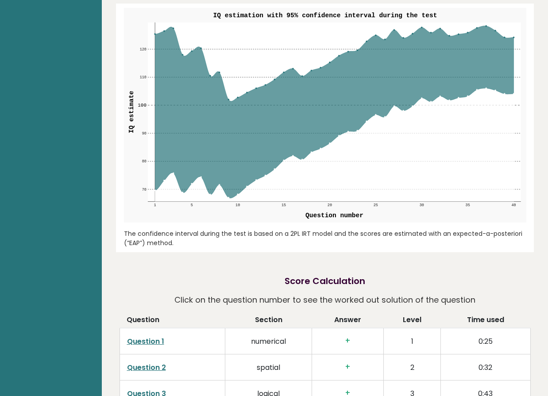
scroll to position [1150, 0]
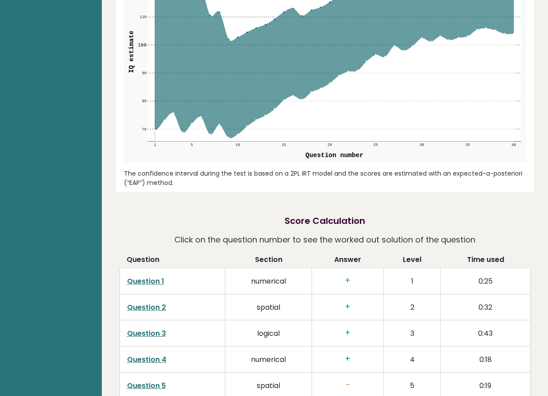
click at [462, 200] on div "[PERSON_NAME] [GEOGRAPHIC_DATA] IQ: 114 Population/% IQ 0 1 2 60 70 80 90 100 1…" at bounding box center [325, 163] width 418 height 2519
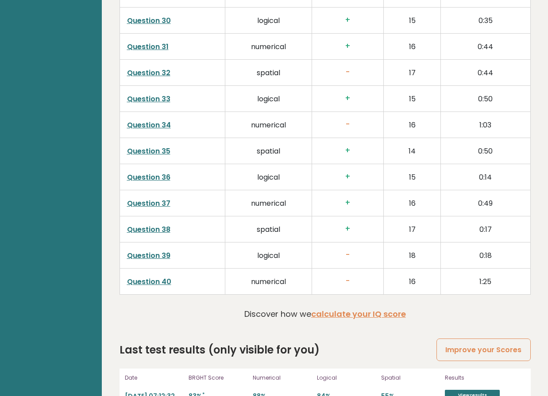
scroll to position [2193, 0]
